Goal: Task Accomplishment & Management: Manage account settings

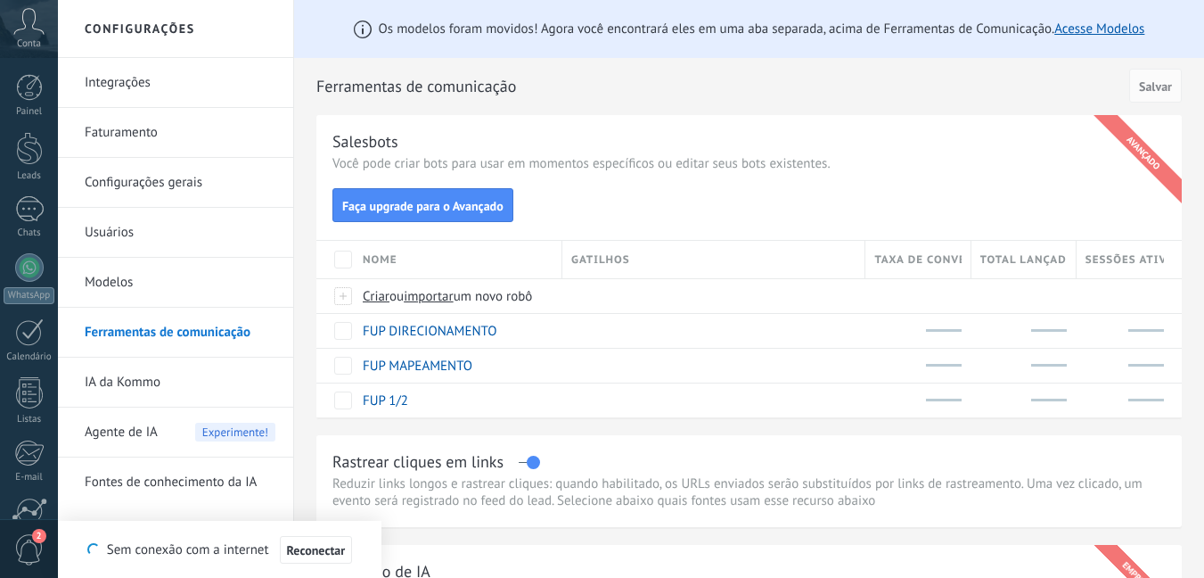
click at [37, 23] on icon at bounding box center [28, 21] width 31 height 27
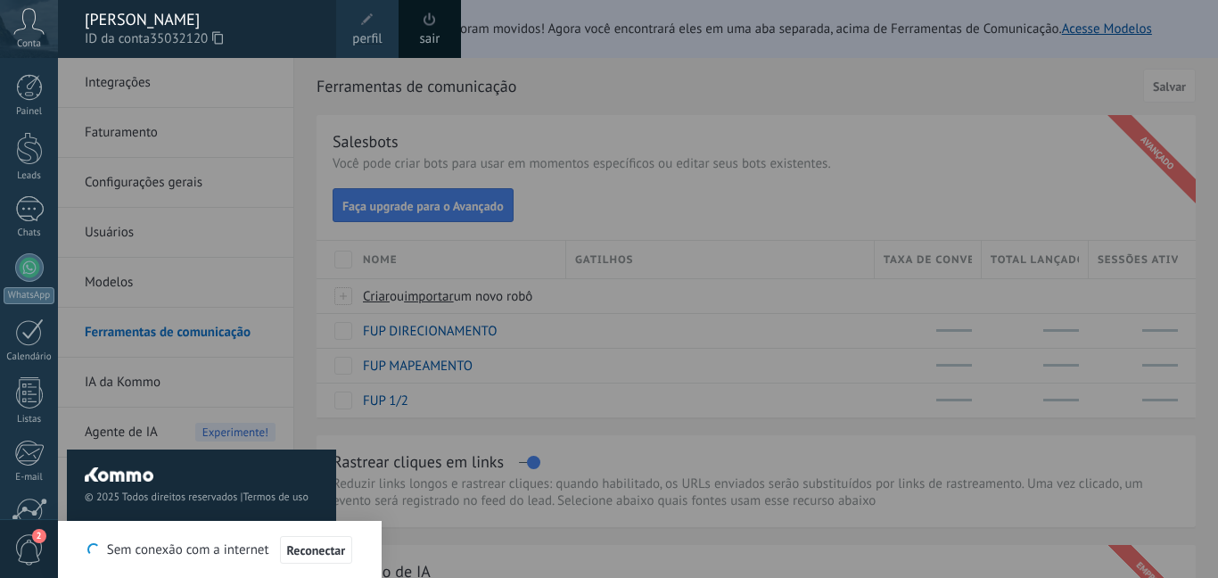
click at [222, 34] on icon at bounding box center [217, 37] width 11 height 13
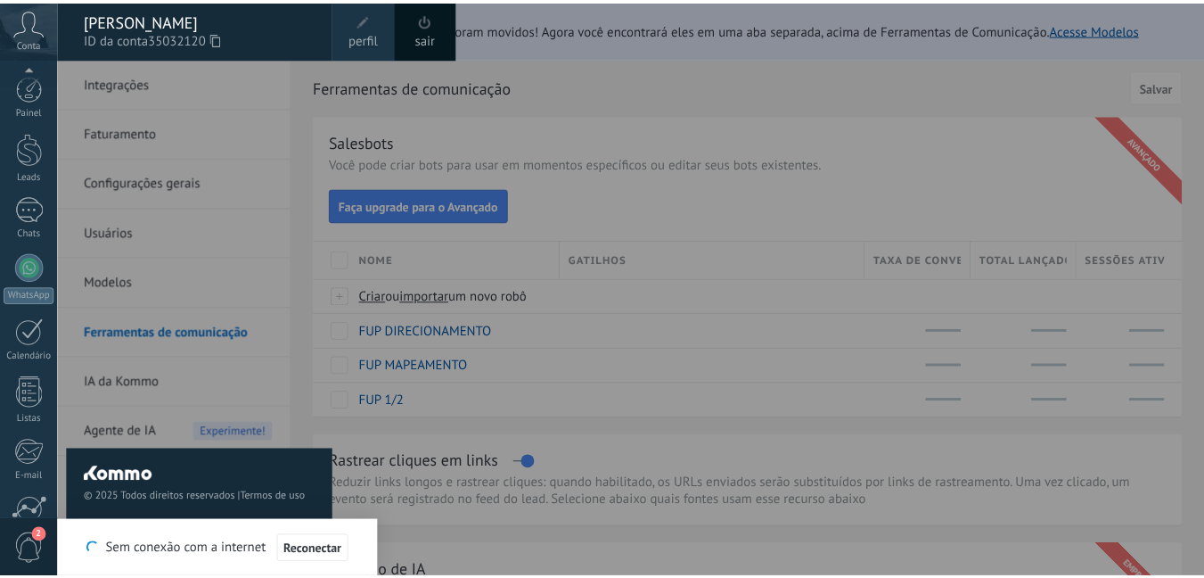
scroll to position [164, 0]
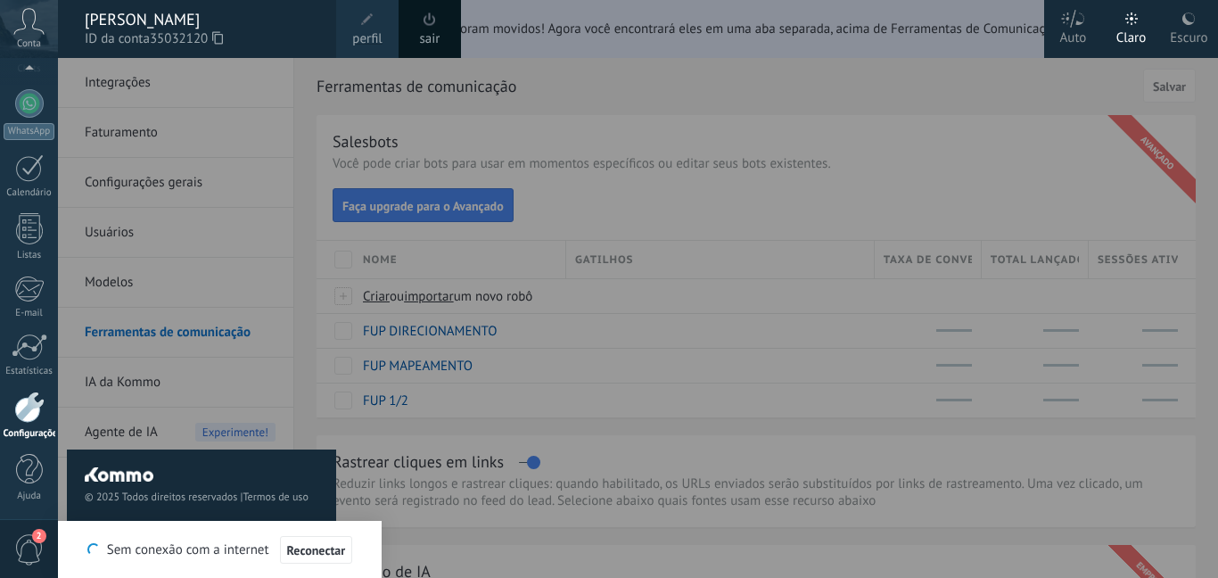
click at [223, 33] on icon at bounding box center [217, 37] width 11 height 13
click at [882, 240] on div at bounding box center [667, 289] width 1218 height 578
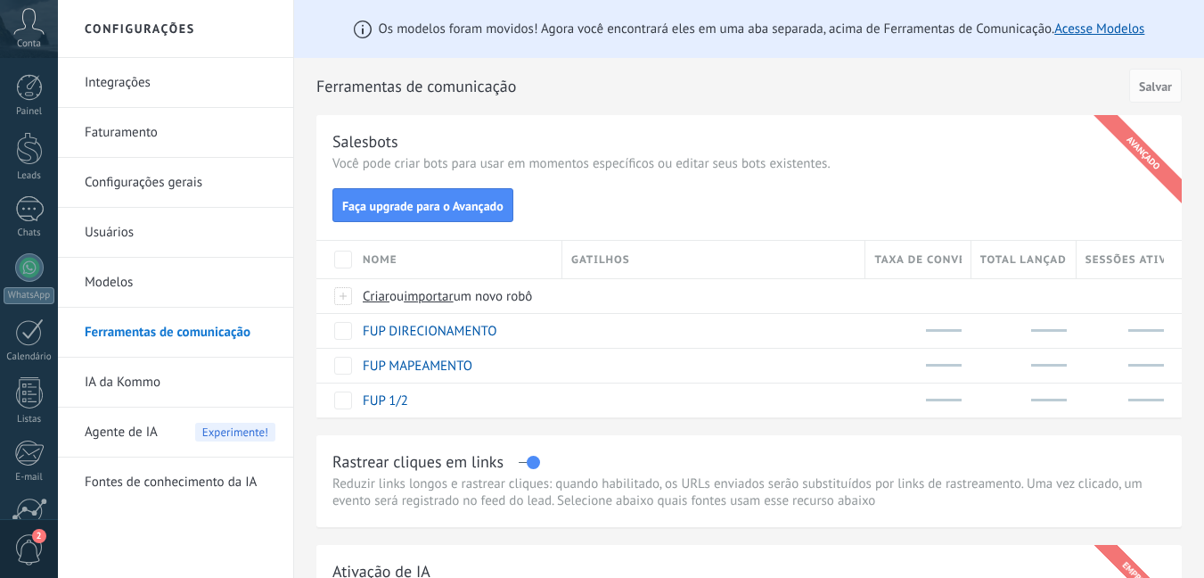
click at [33, 38] on span "Conta" at bounding box center [29, 44] width 24 height 12
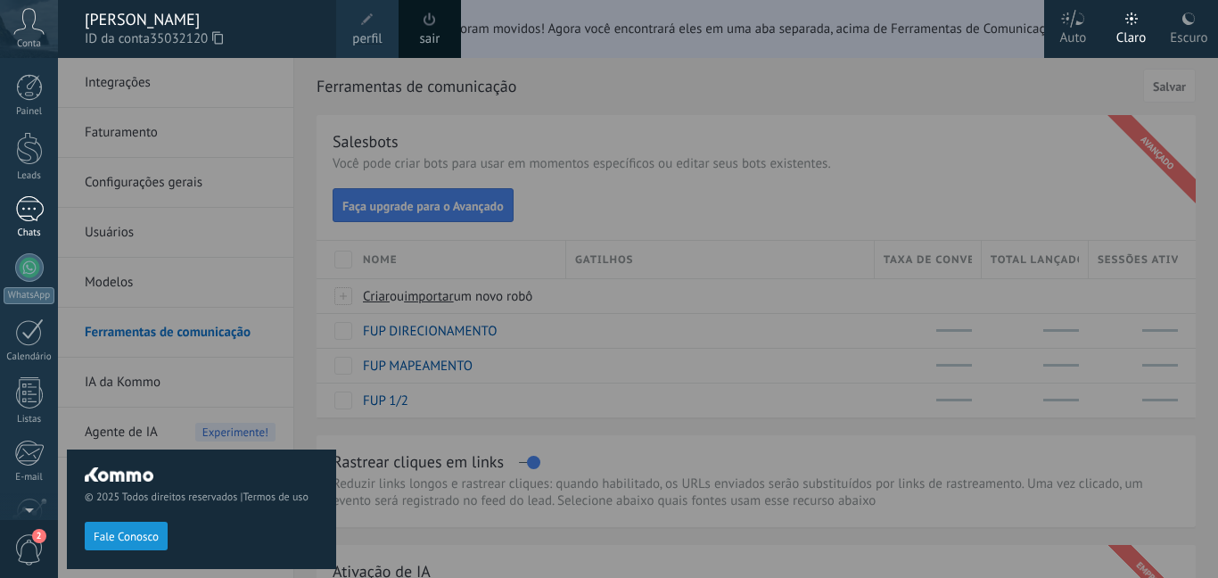
click at [15, 204] on div at bounding box center [29, 209] width 29 height 26
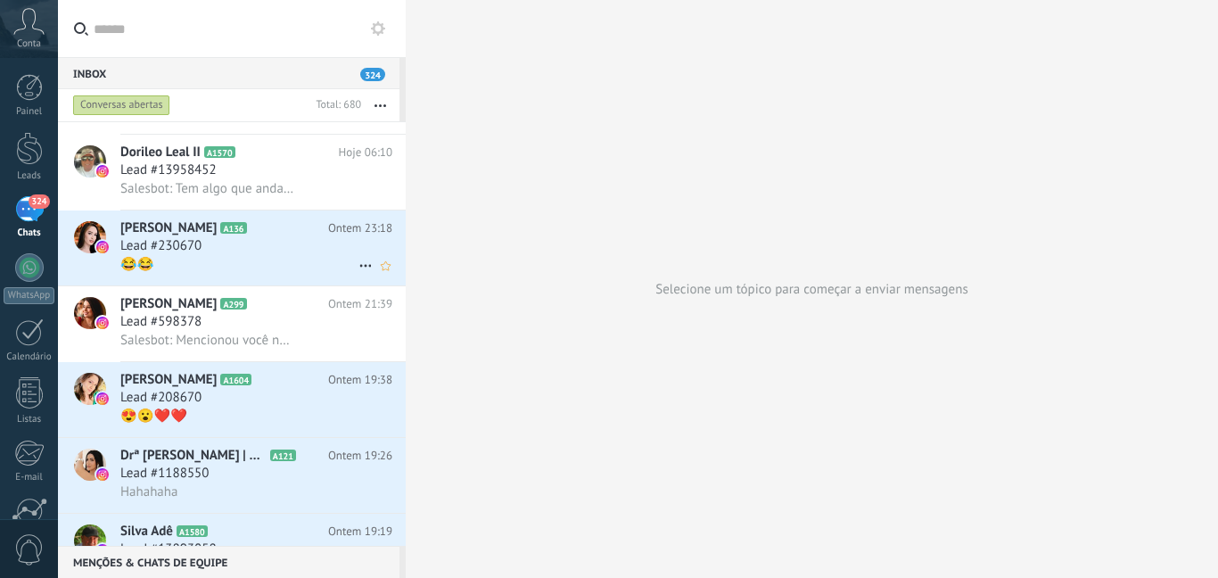
scroll to position [1249, 0]
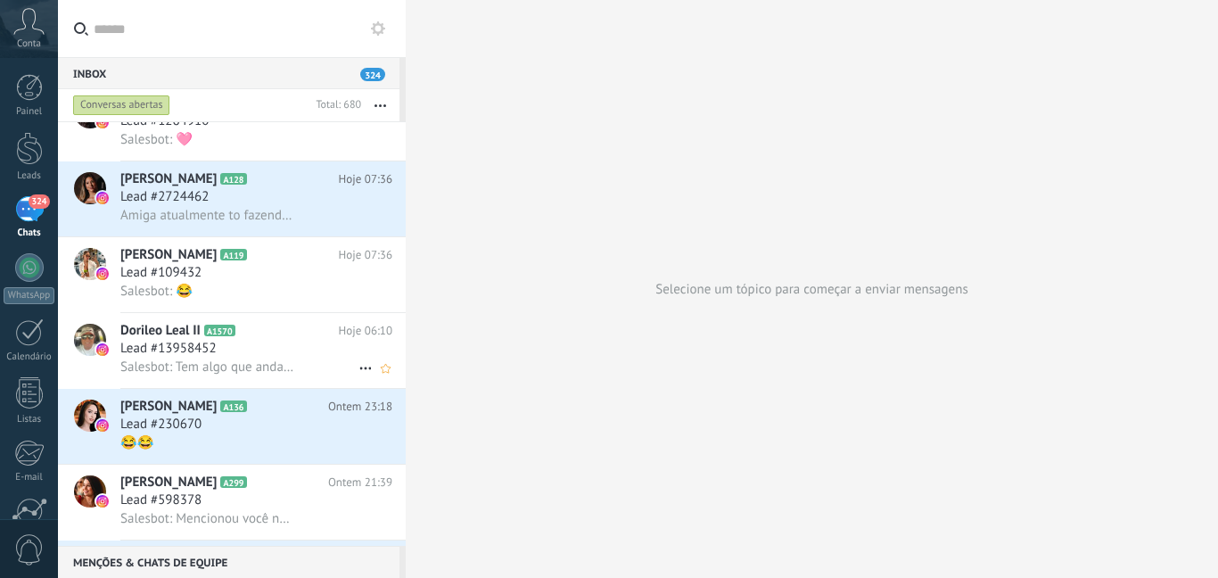
click at [297, 353] on div "Lead #13958452" at bounding box center [256, 349] width 272 height 18
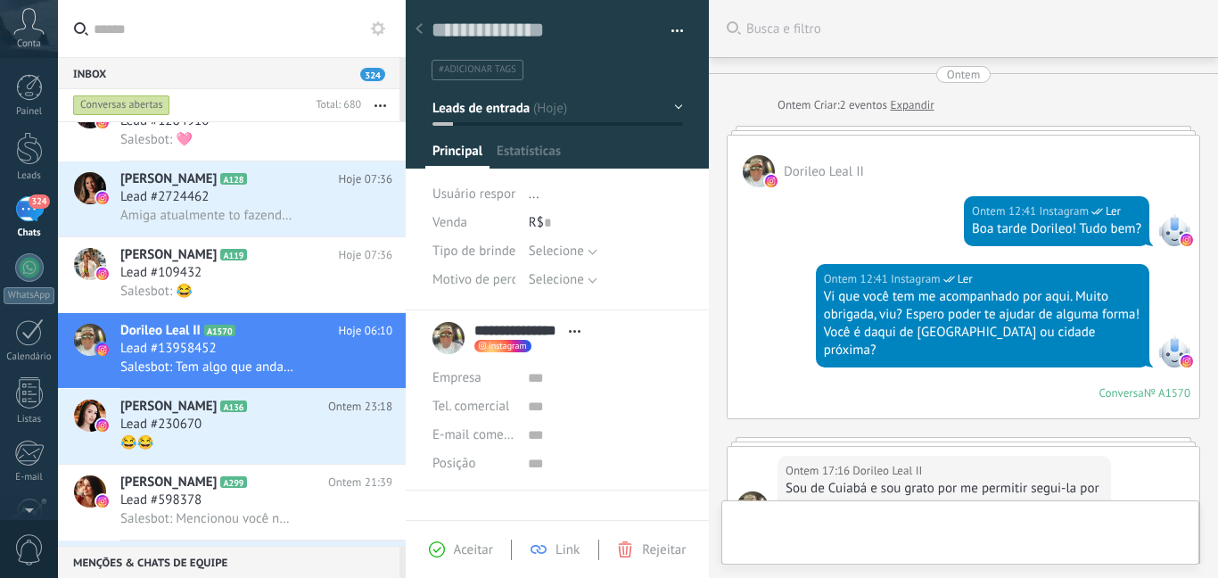
scroll to position [759, 0]
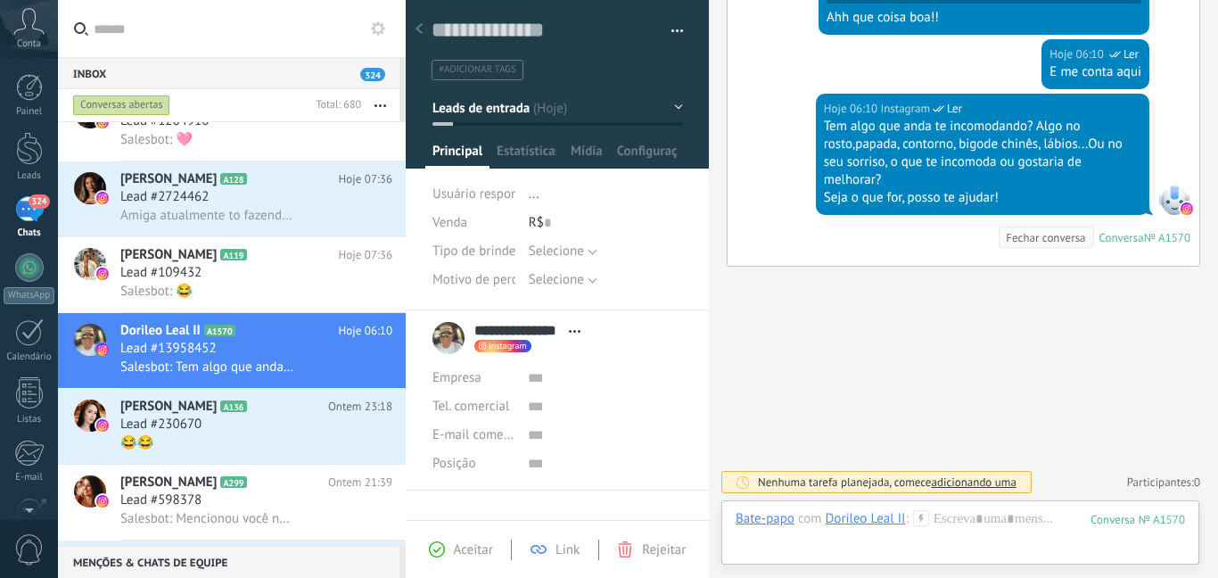
click at [923, 521] on icon at bounding box center [921, 518] width 16 height 16
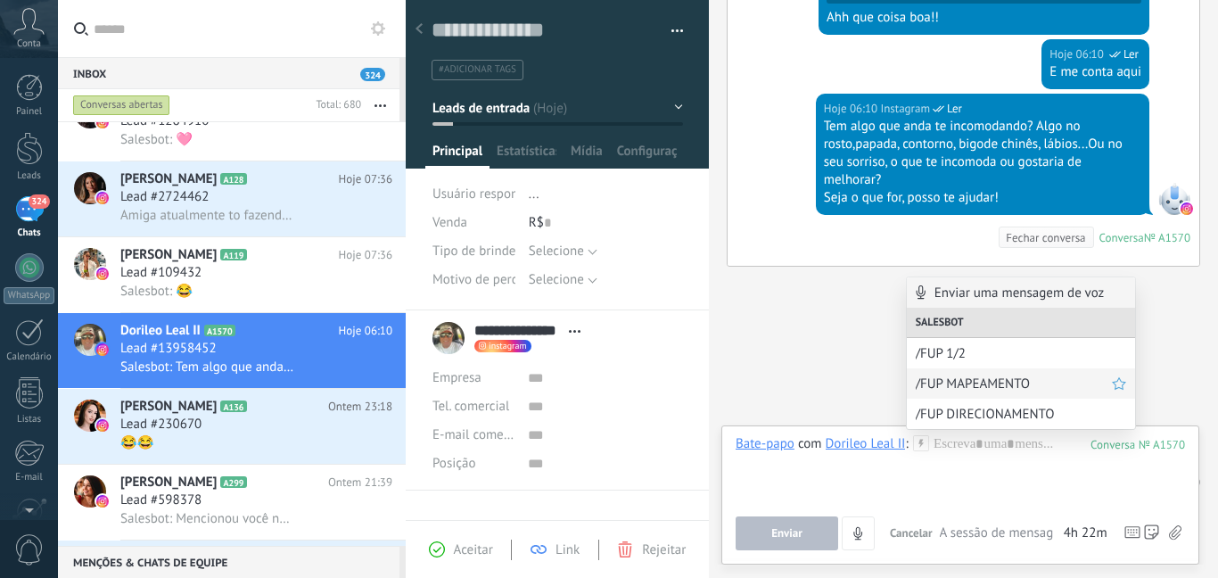
click at [938, 384] on span "/FUP MAPEAMENTO" at bounding box center [1013, 383] width 196 height 17
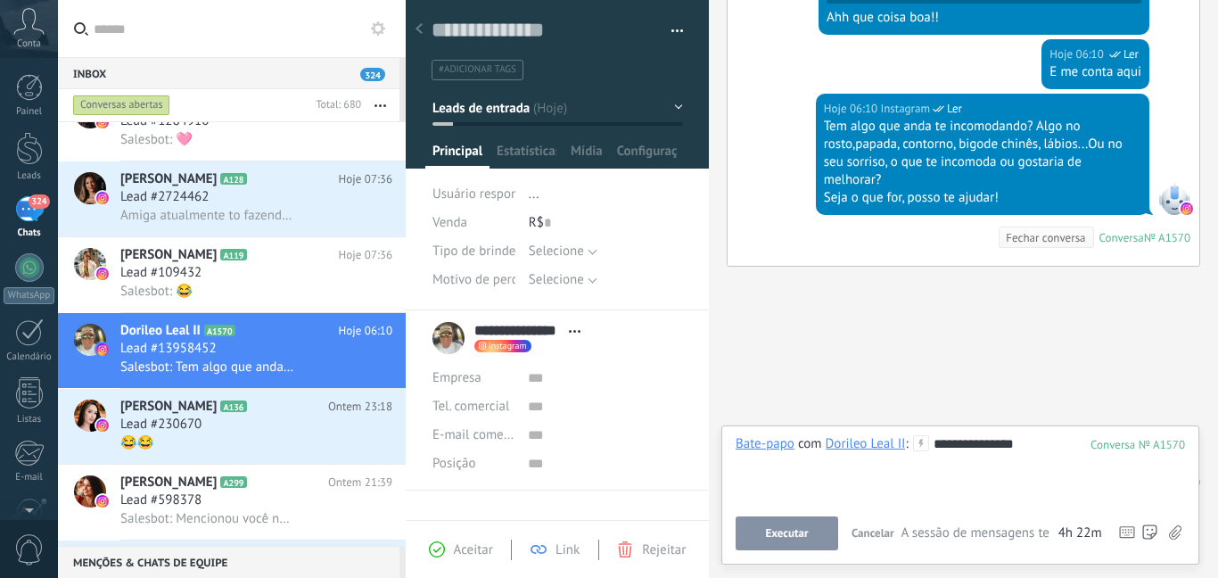
click at [795, 533] on span "Executar" at bounding box center [786, 533] width 43 height 12
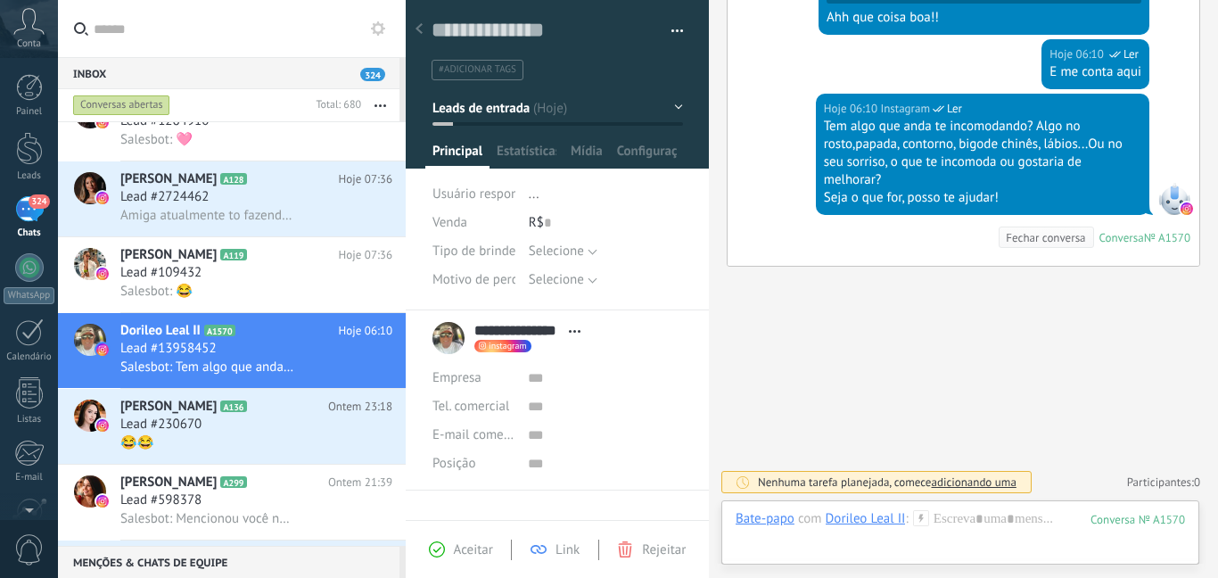
click at [885, 513] on div "Dorileo Leal II" at bounding box center [865, 518] width 80 height 16
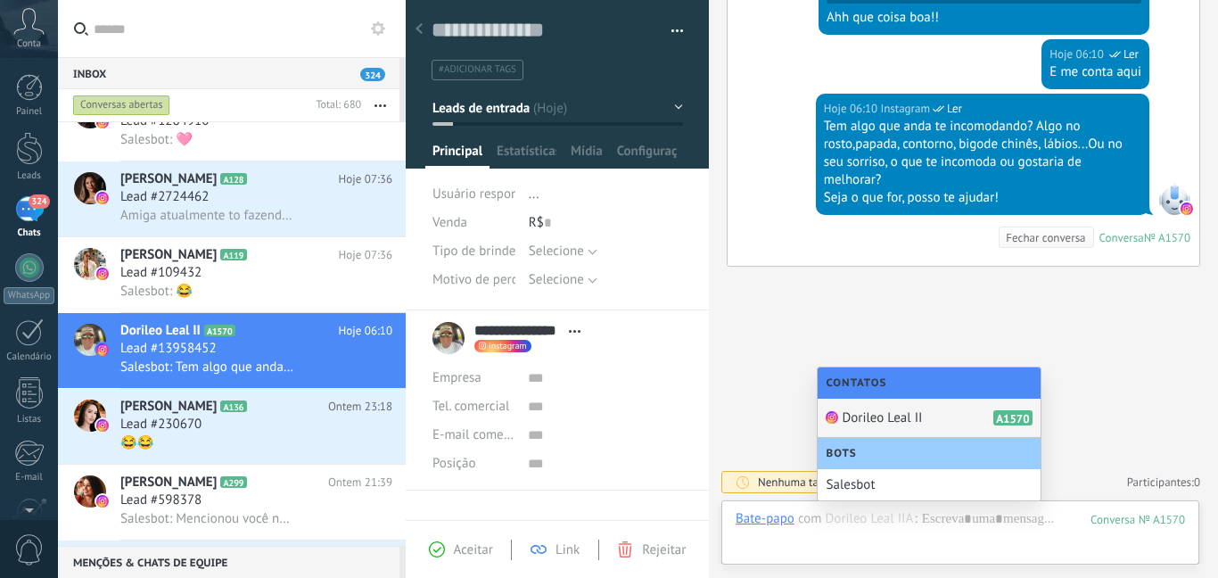
click at [891, 414] on span "Dorileo Leal II" at bounding box center [882, 417] width 80 height 17
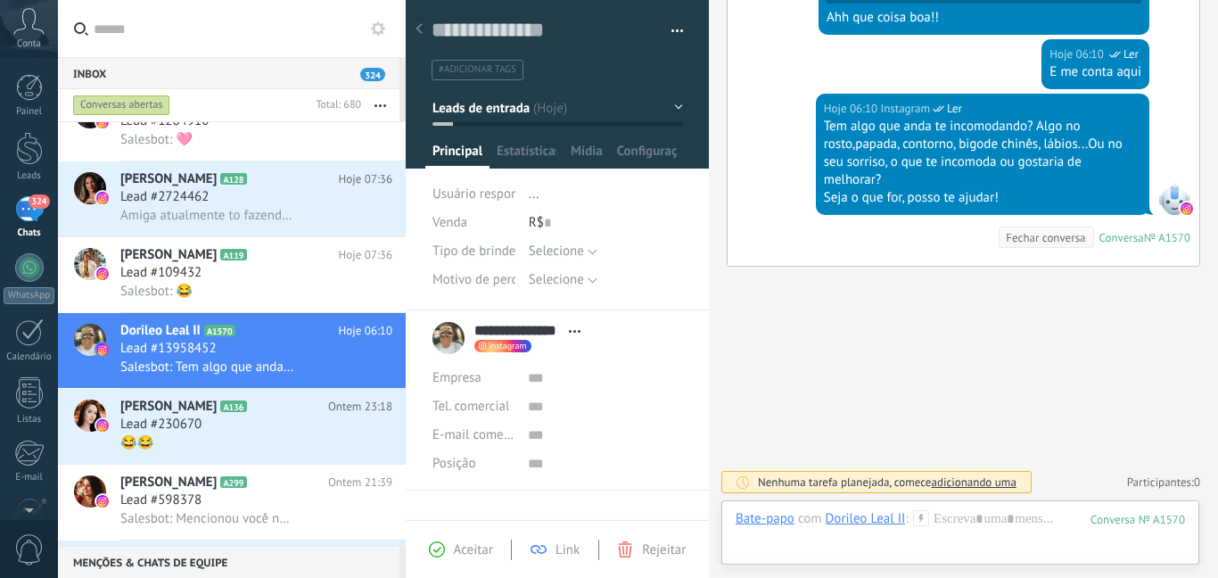
click at [920, 514] on use at bounding box center [920, 517] width 15 height 15
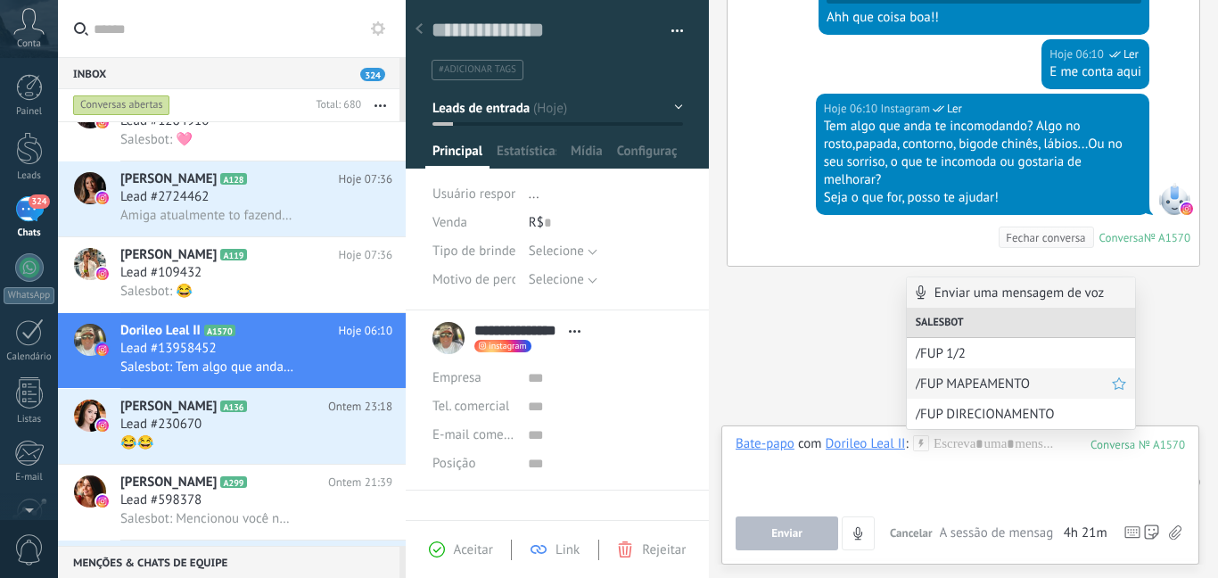
click at [931, 388] on span "/FUP MAPEAMENTO" at bounding box center [1013, 383] width 196 height 17
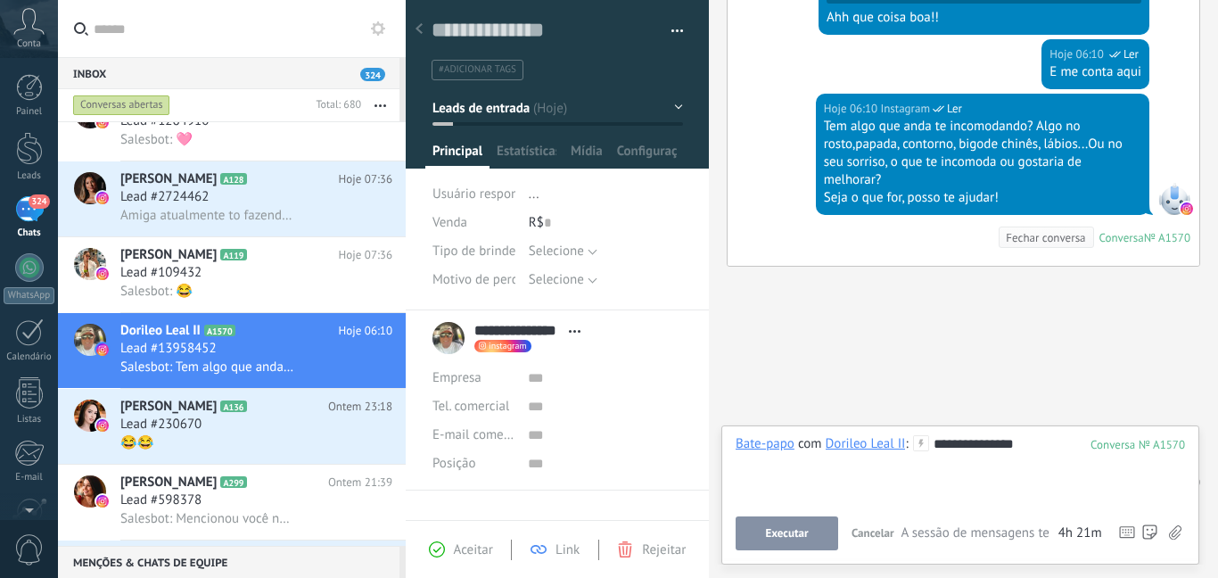
click at [799, 534] on span "Executar" at bounding box center [786, 533] width 43 height 12
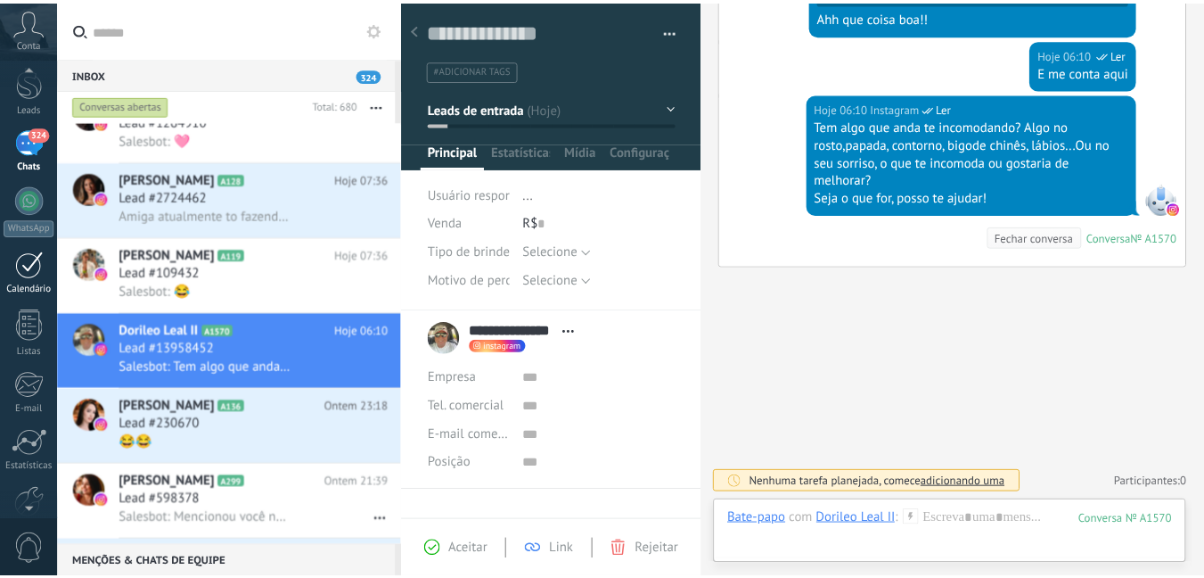
scroll to position [164, 0]
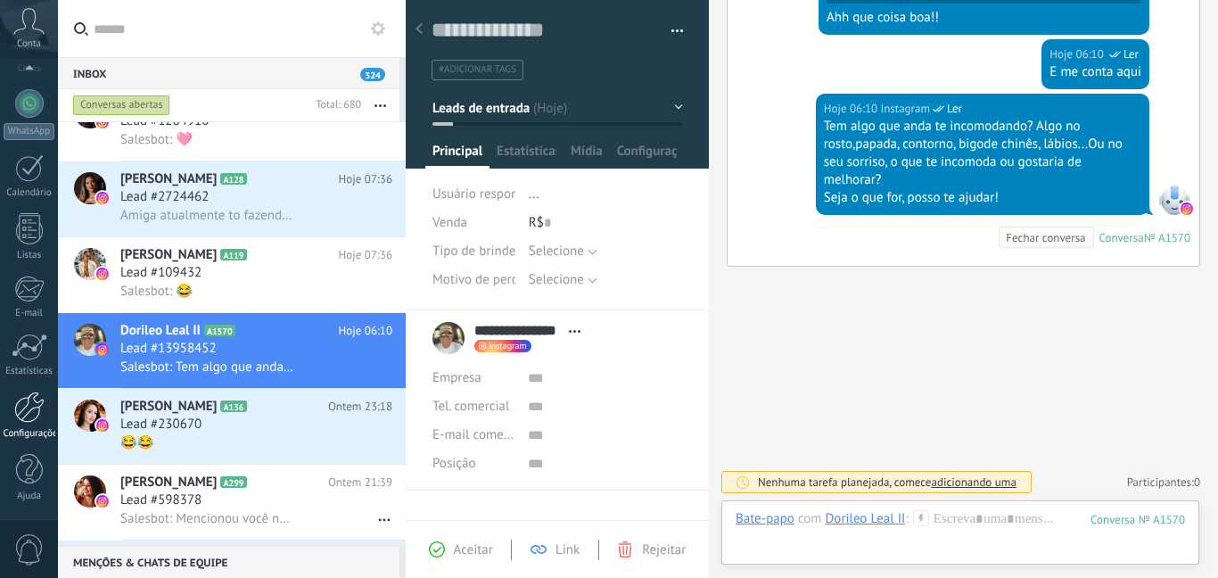
click at [22, 405] on div at bounding box center [29, 406] width 30 height 31
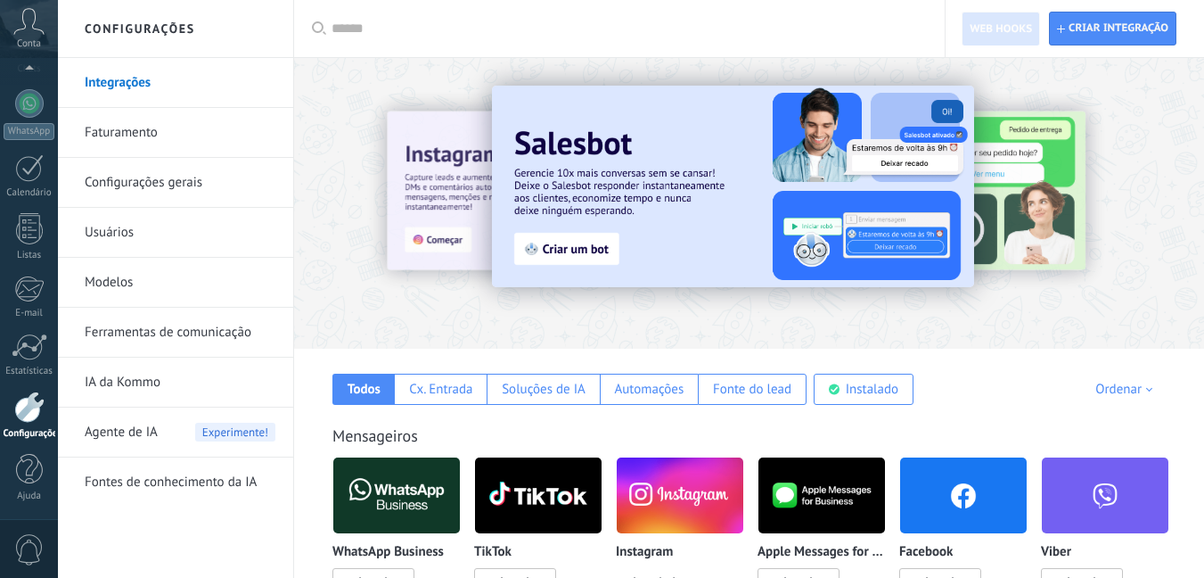
click at [200, 321] on link "Ferramentas de comunicação" at bounding box center [180, 333] width 191 height 50
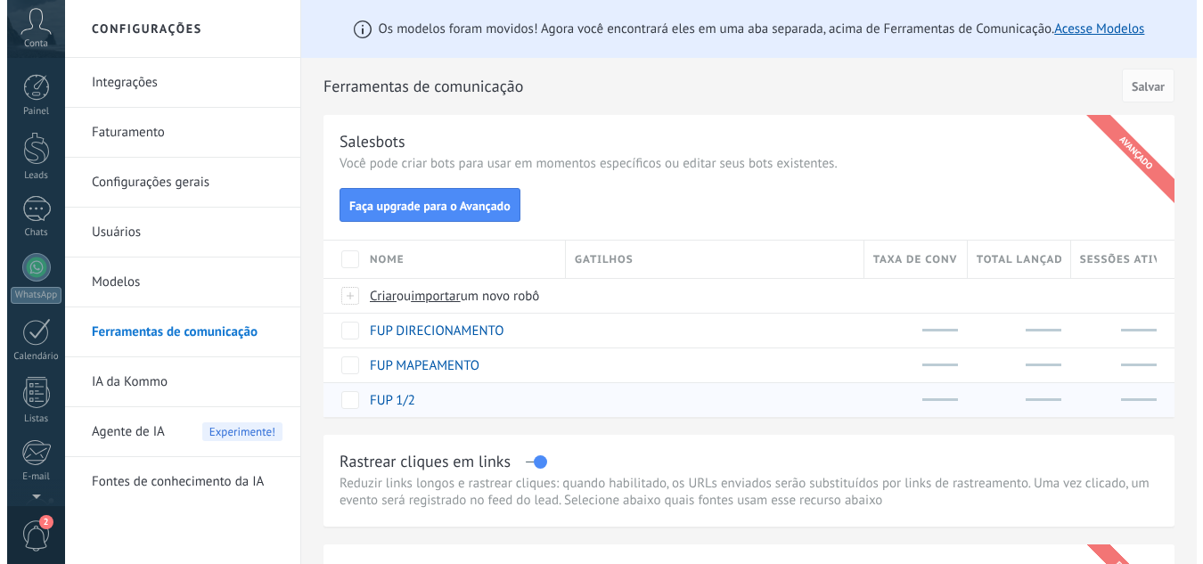
scroll to position [177, 0]
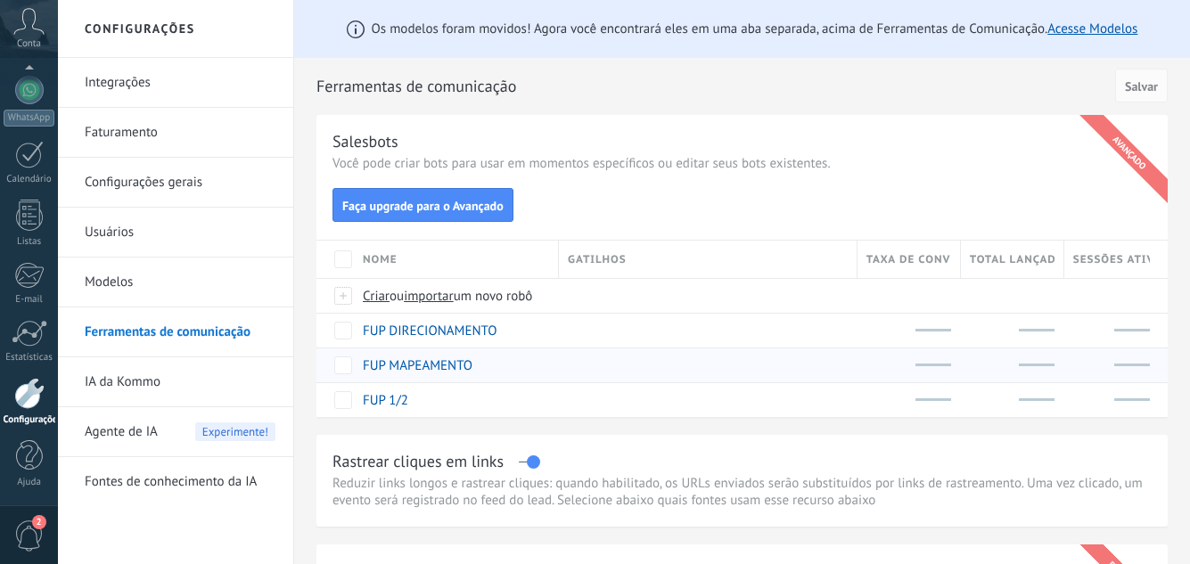
click at [916, 365] on div "100%" at bounding box center [904, 366] width 94 height 34
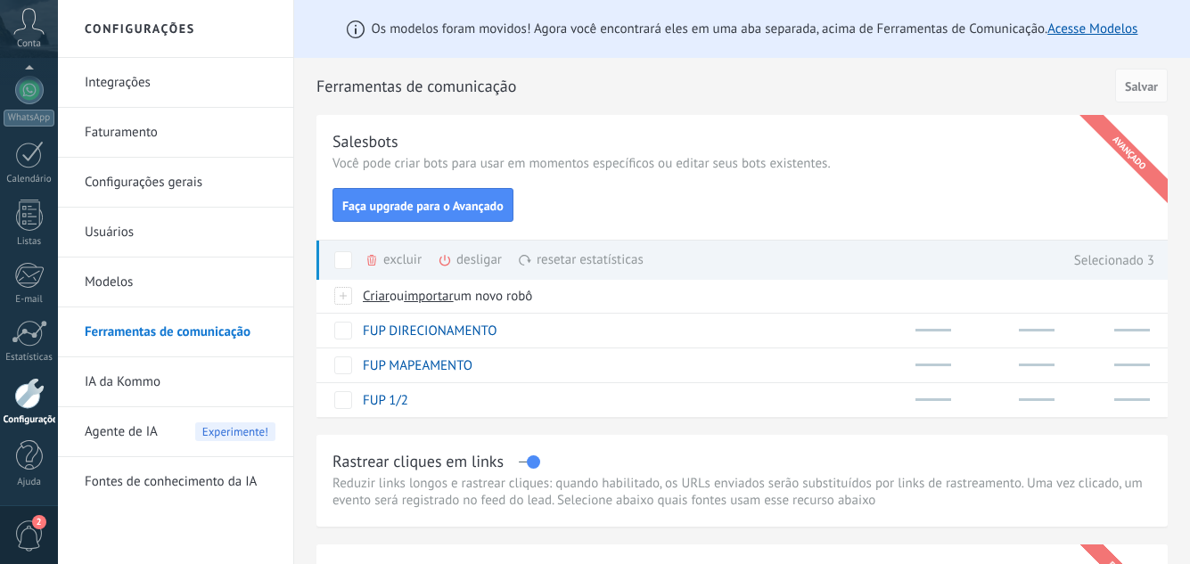
click at [555, 103] on h2 "Ferramentas de comunicação" at bounding box center [712, 87] width 792 height 36
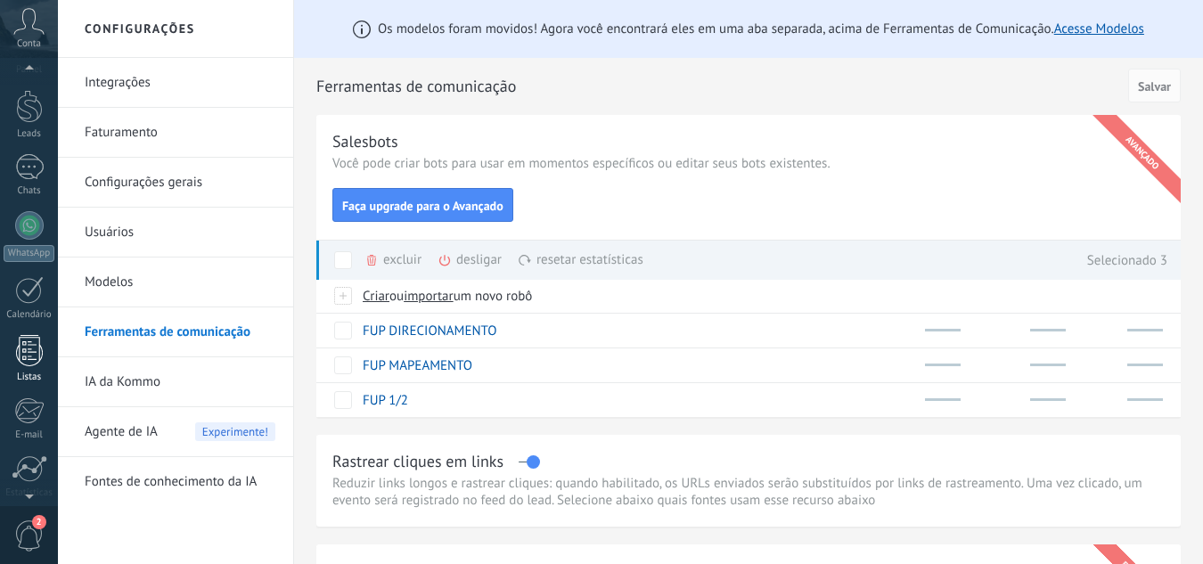
scroll to position [0, 0]
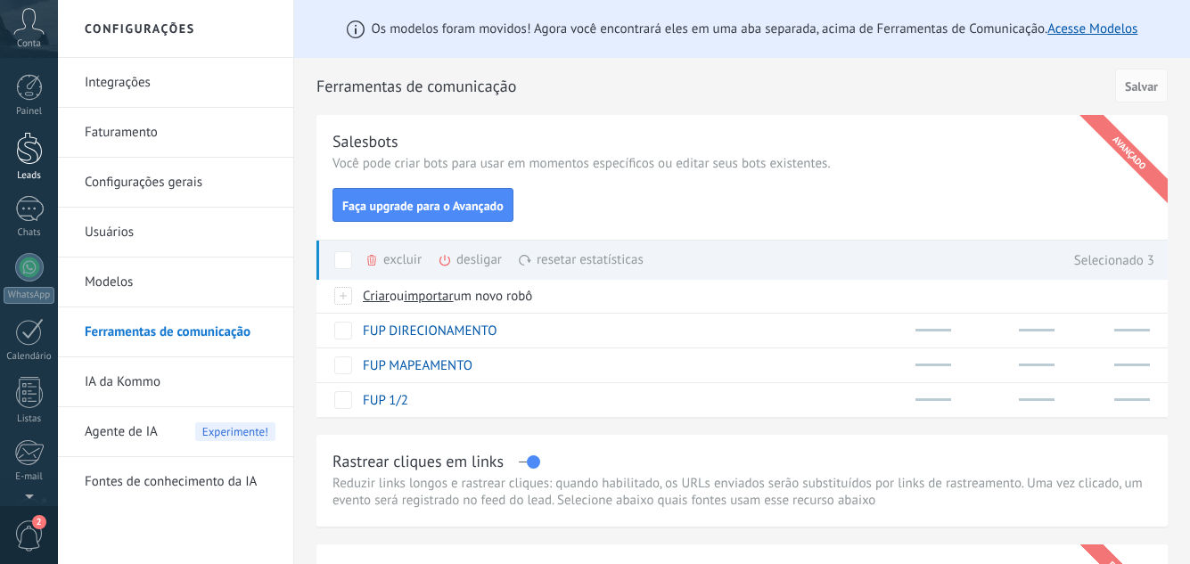
click at [33, 154] on div at bounding box center [29, 148] width 27 height 33
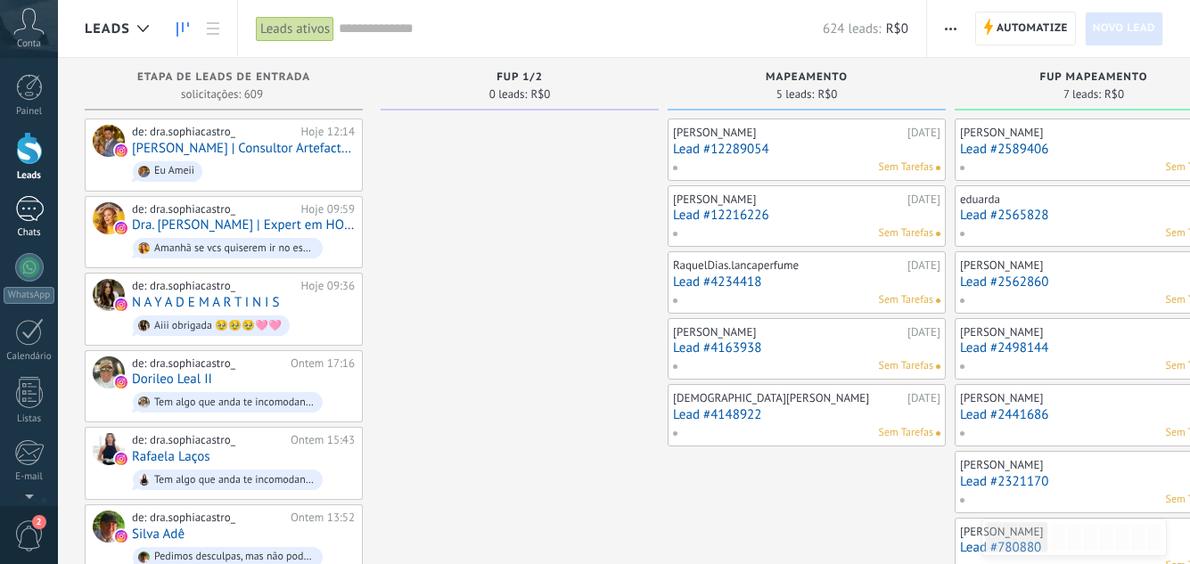
click at [35, 202] on div at bounding box center [29, 209] width 29 height 26
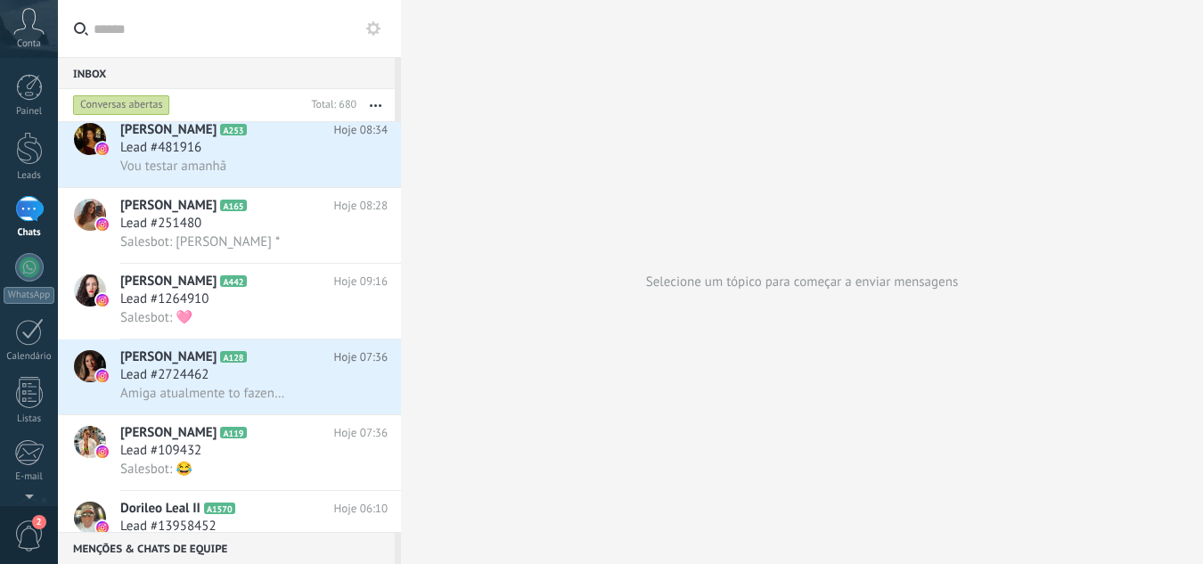
scroll to position [1338, 0]
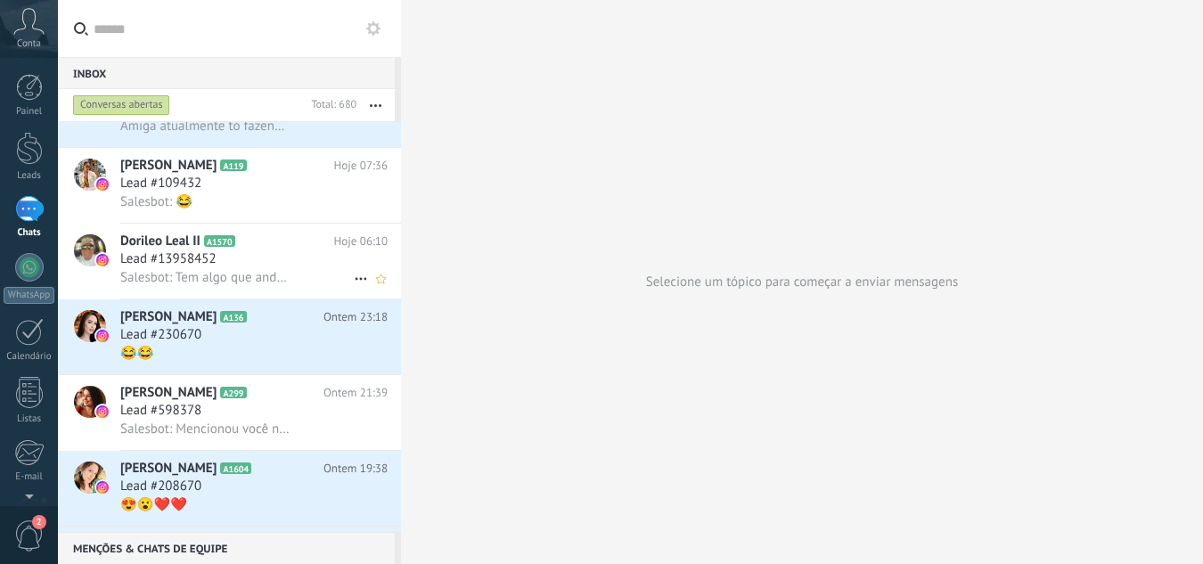
click at [302, 258] on div "Lead #13958452" at bounding box center [253, 259] width 267 height 18
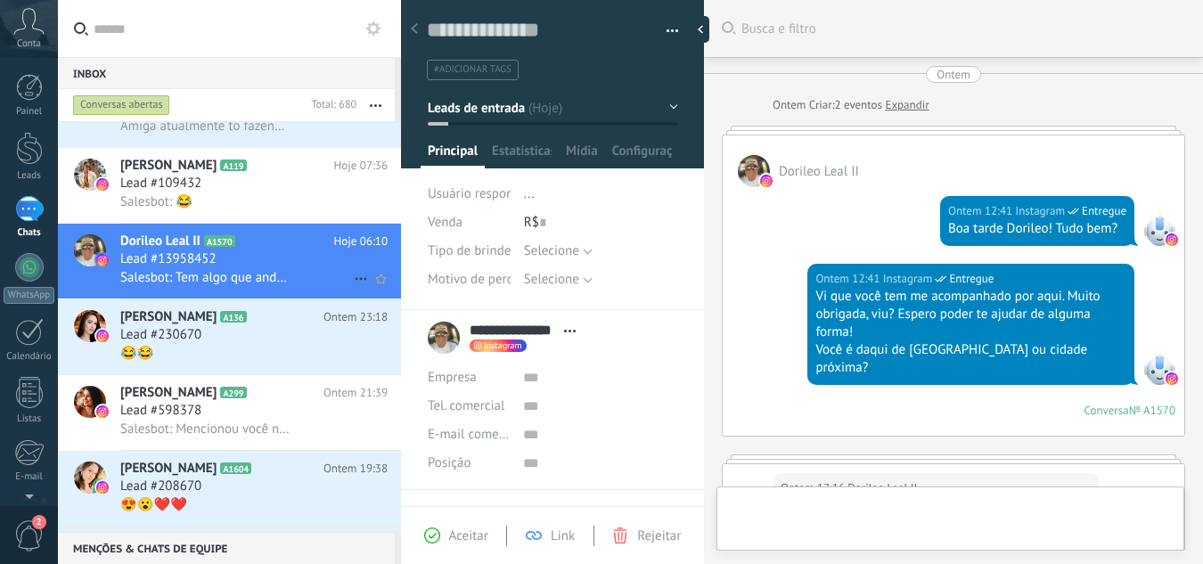
scroll to position [772, 0]
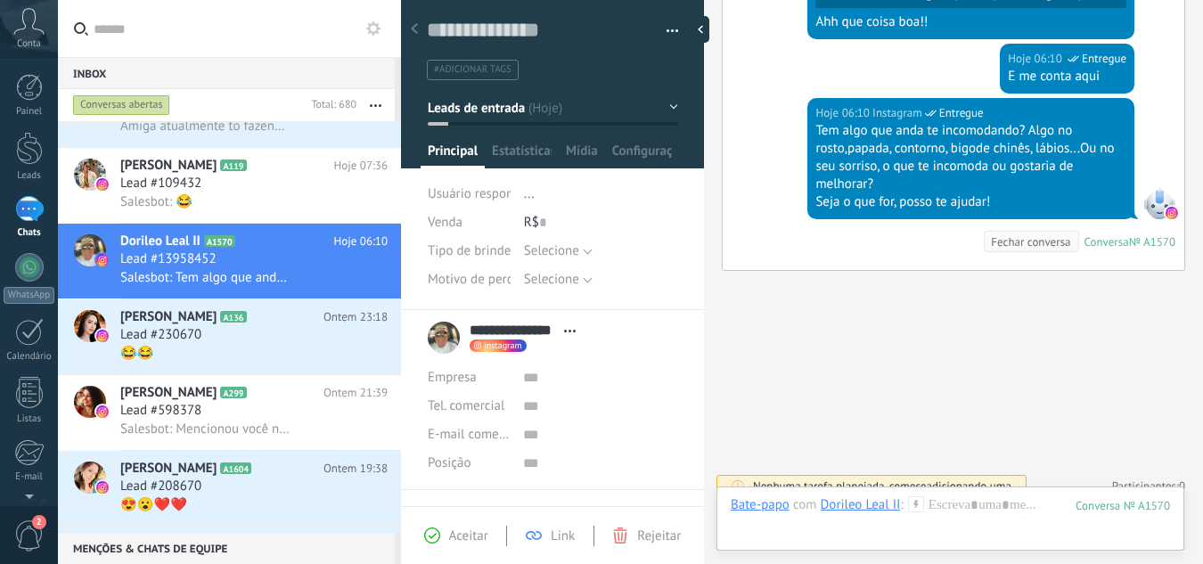
click at [853, 505] on div "Dorileo Leal II" at bounding box center [861, 504] width 80 height 16
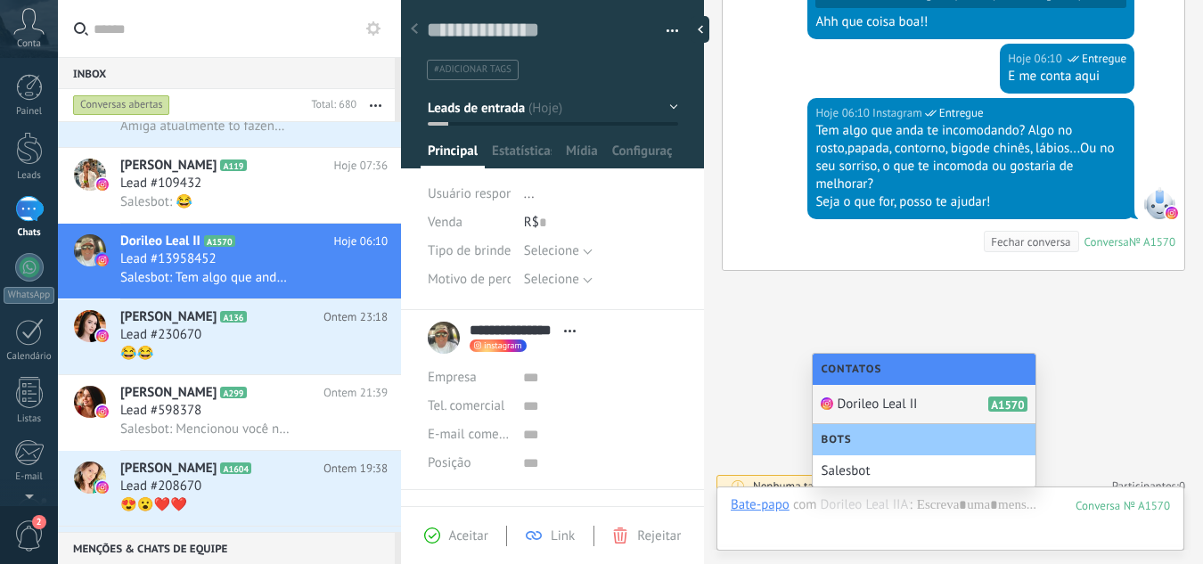
click at [858, 405] on span "Dorileo Leal II" at bounding box center [878, 404] width 80 height 17
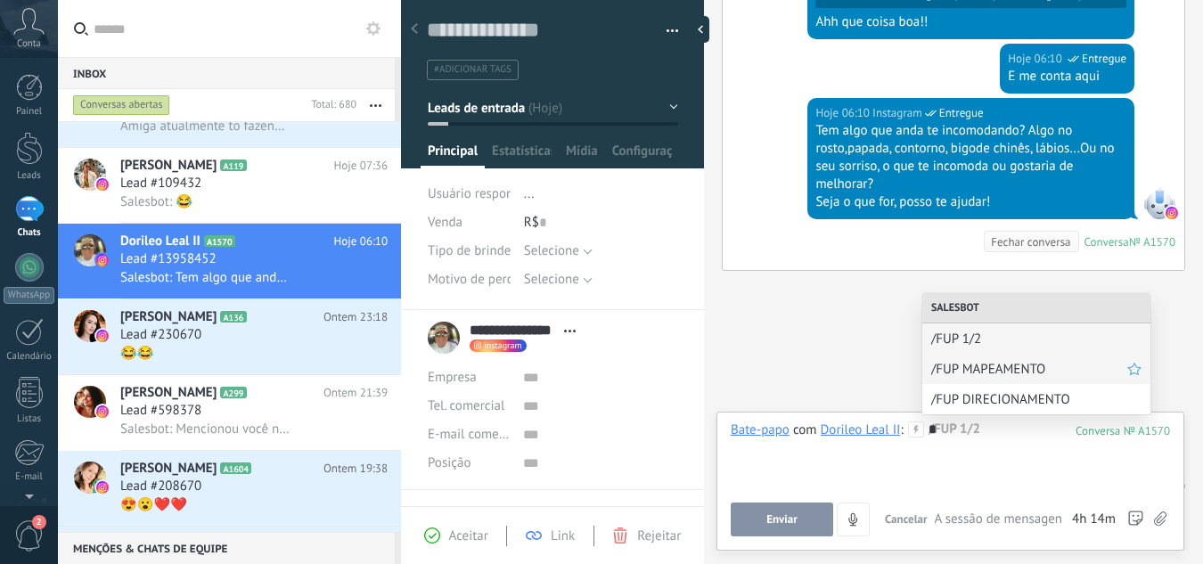
click at [1002, 363] on span "/FUP MAPEAMENTO" at bounding box center [1029, 369] width 196 height 17
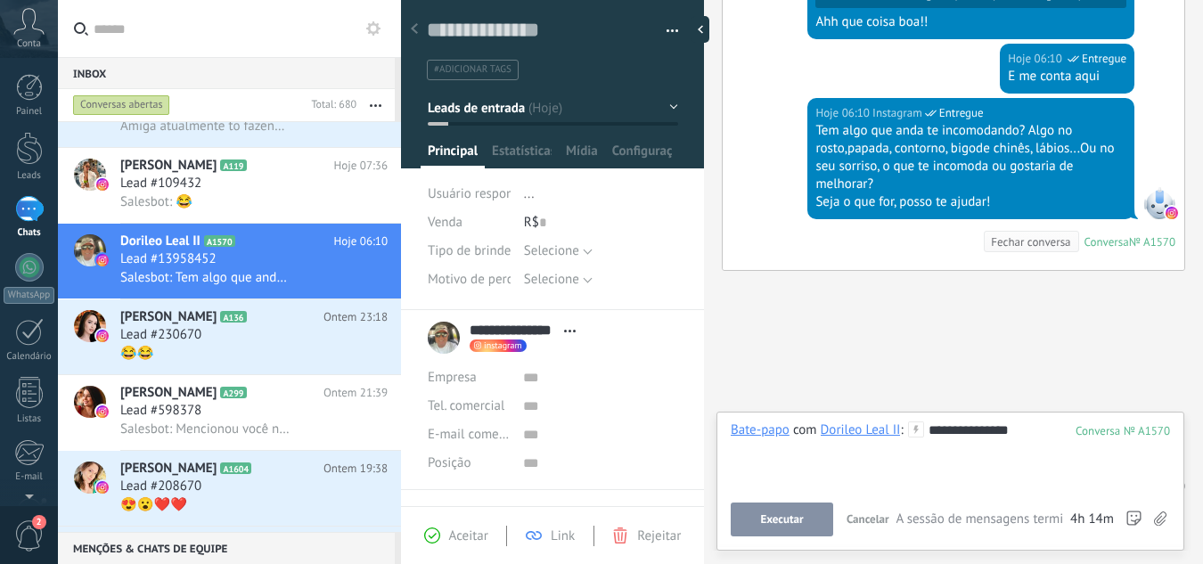
click at [757, 516] on button "Executar" at bounding box center [782, 520] width 103 height 34
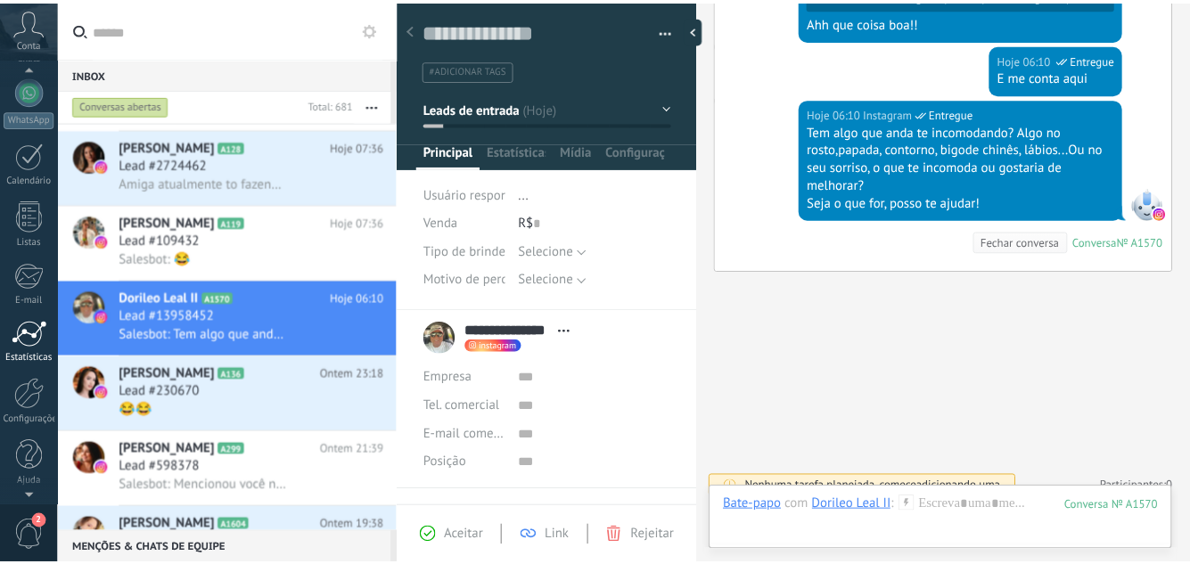
scroll to position [177, 0]
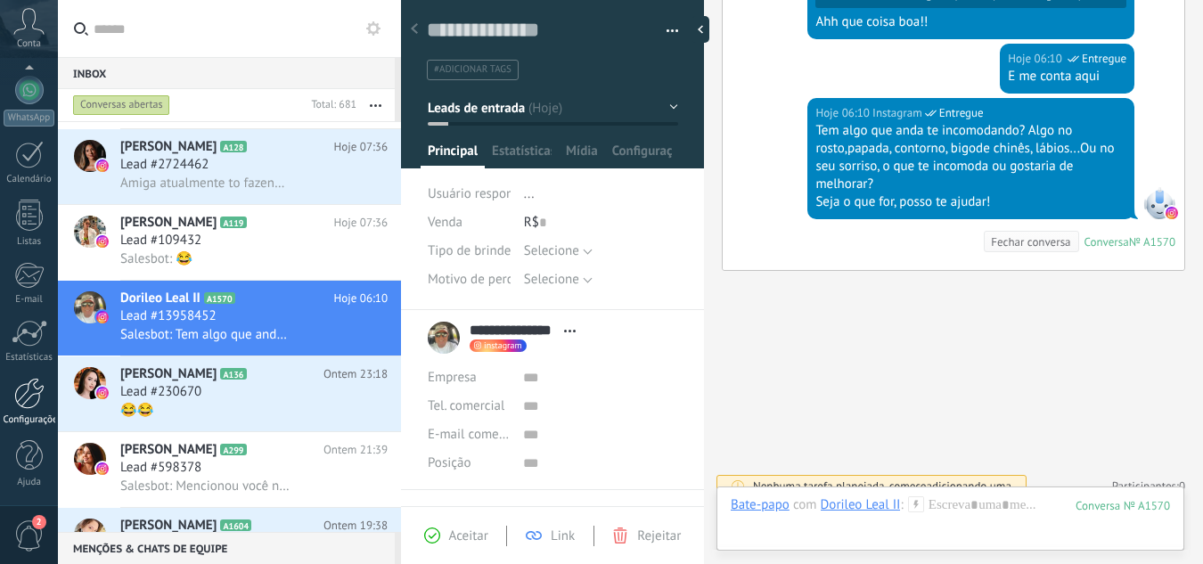
click at [23, 400] on div at bounding box center [29, 393] width 30 height 31
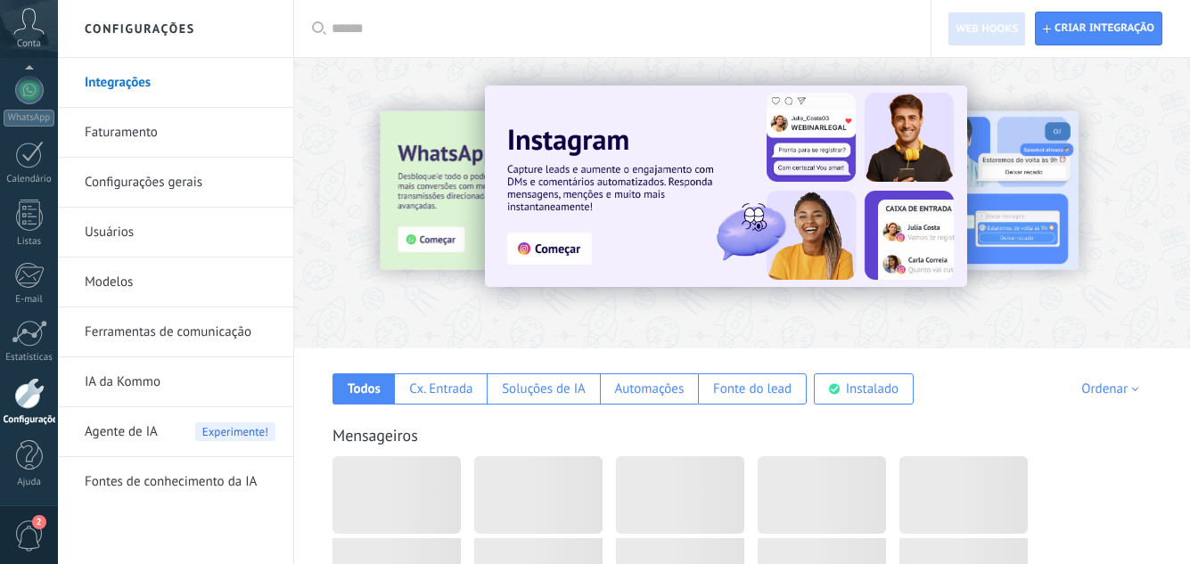
click at [228, 343] on link "Ferramentas de comunicação" at bounding box center [180, 333] width 191 height 50
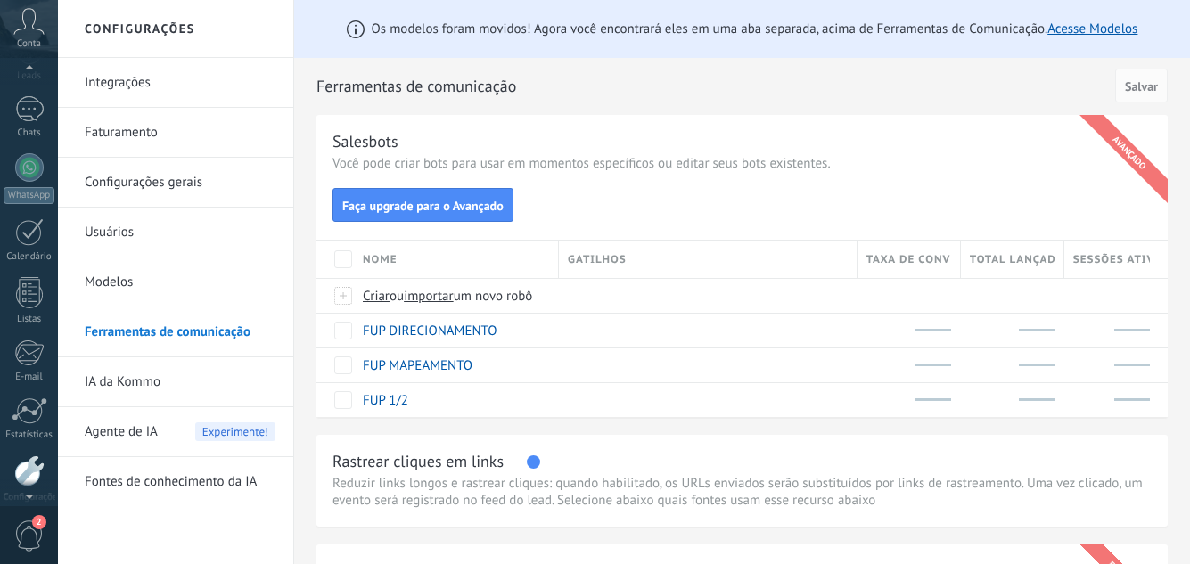
scroll to position [177, 0]
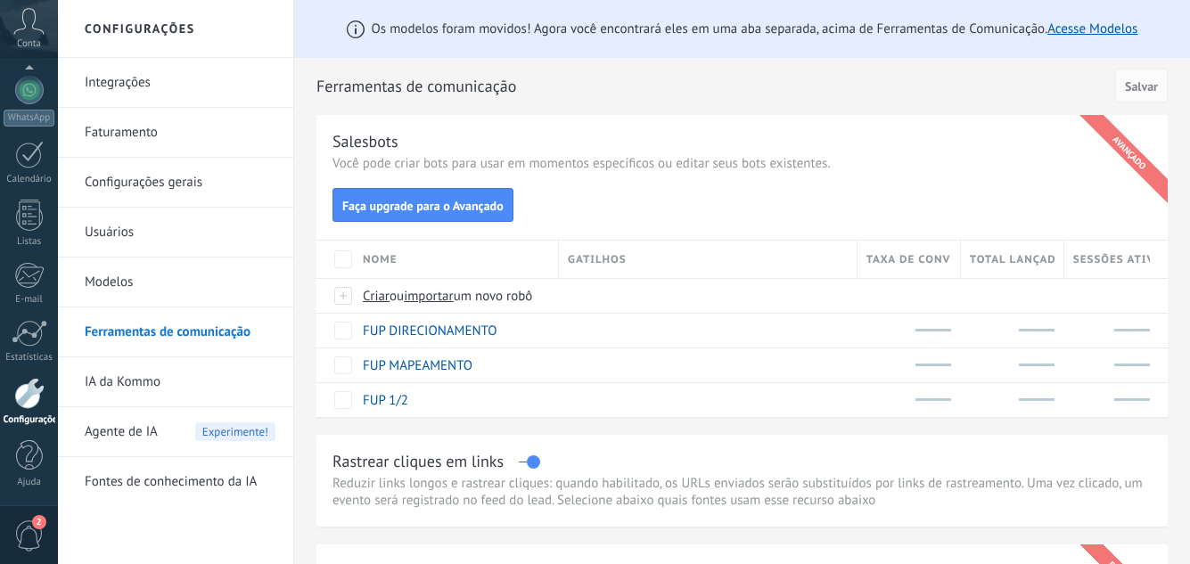
click at [184, 131] on link "Faturamento" at bounding box center [180, 133] width 191 height 50
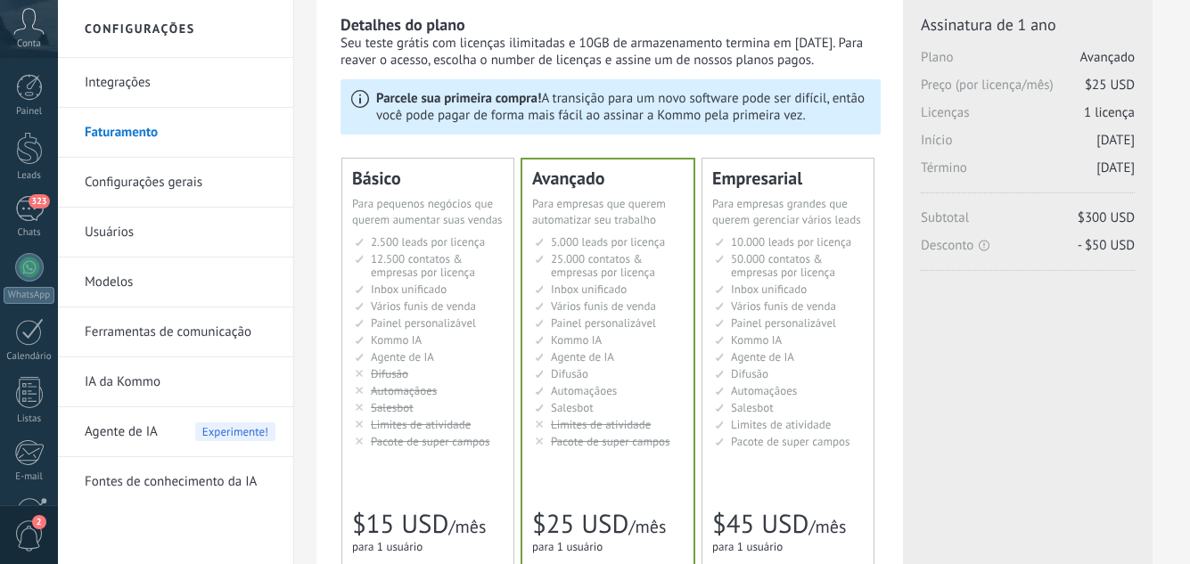
scroll to position [89, 0]
